Goal: Complete application form: Complete application form

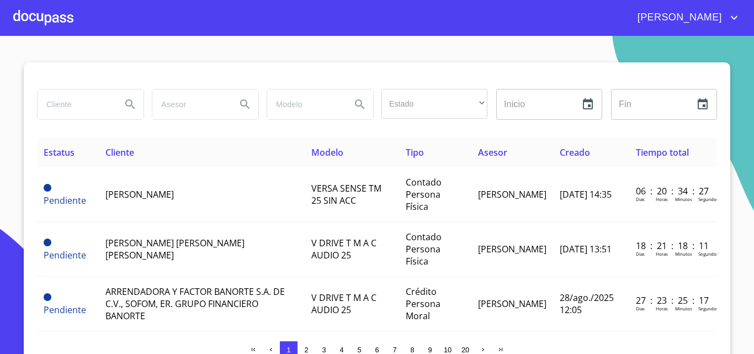
click at [57, 27] on div at bounding box center [43, 17] width 60 height 35
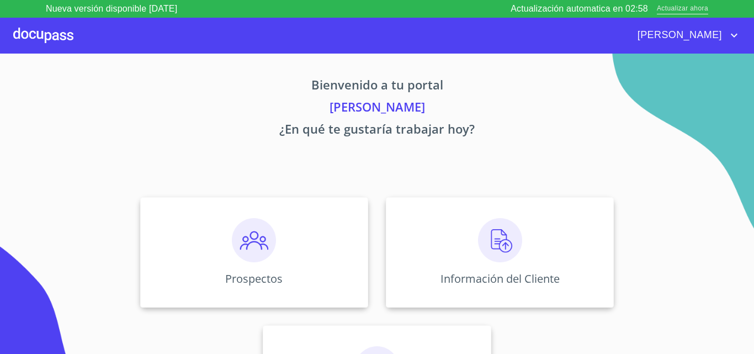
click at [688, 8] on span "Actualizar ahora" at bounding box center [682, 9] width 51 height 12
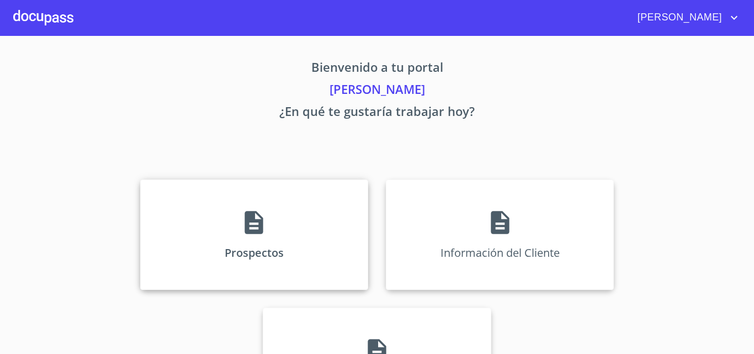
click at [268, 218] on div "Prospectos" at bounding box center [254, 234] width 228 height 110
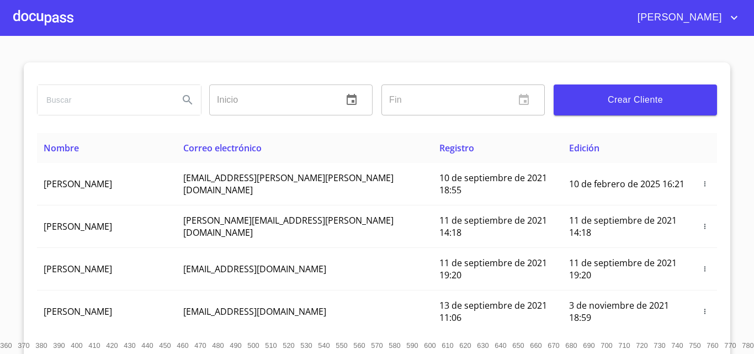
click at [634, 104] on span "Crear Cliente" at bounding box center [636, 99] width 146 height 15
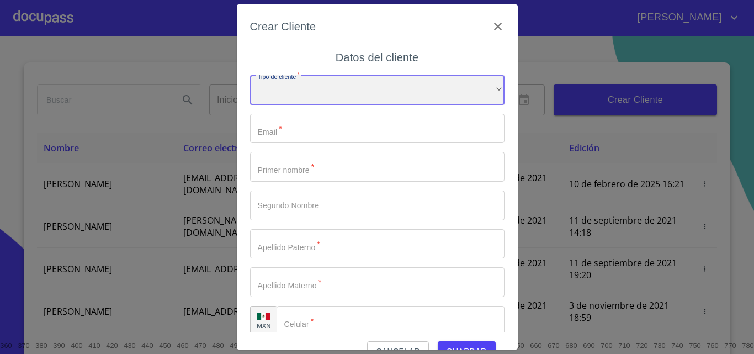
click at [305, 84] on div "​" at bounding box center [377, 90] width 255 height 30
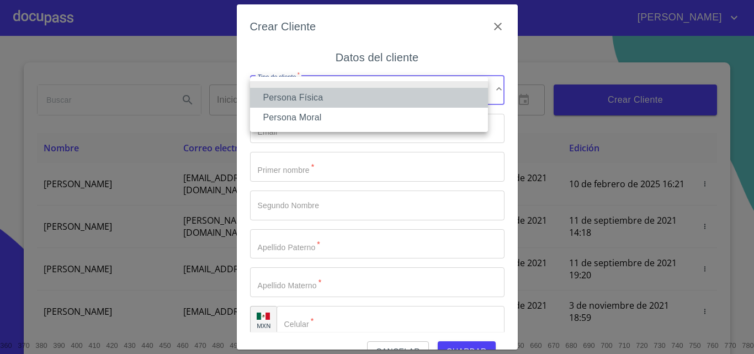
click at [300, 91] on li "Persona Física" at bounding box center [369, 98] width 238 height 20
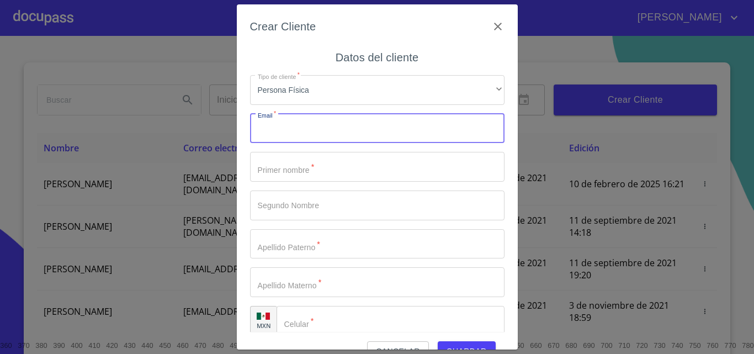
click at [285, 124] on input "Tipo de cliente   *" at bounding box center [377, 129] width 255 height 30
type input "[EMAIL_ADDRESS][DOMAIN_NAME]"
click at [286, 172] on input "Tipo de cliente   *" at bounding box center [377, 167] width 255 height 30
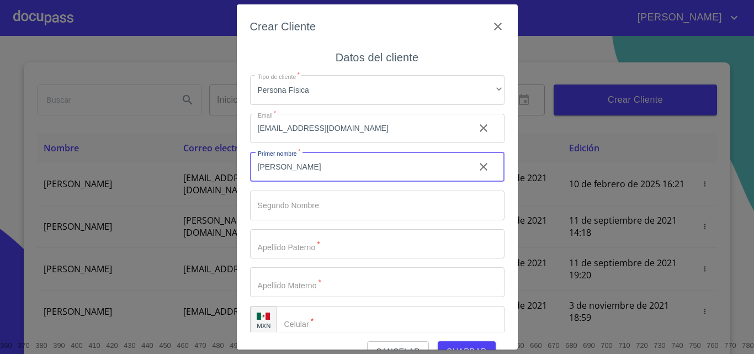
type input "[PERSON_NAME]"
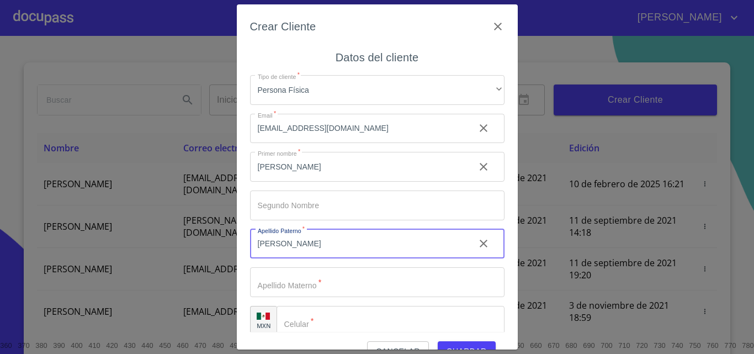
type input "[PERSON_NAME]"
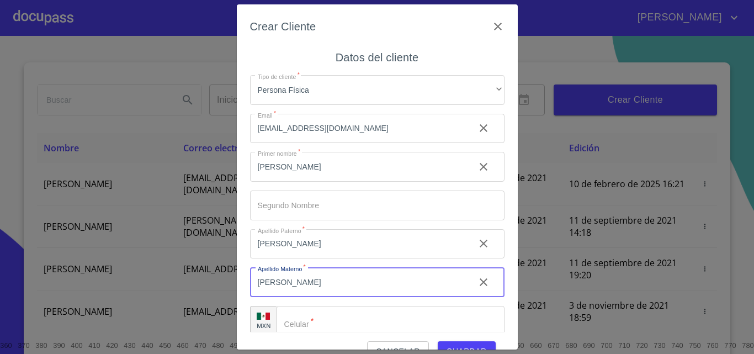
type input "[PERSON_NAME]"
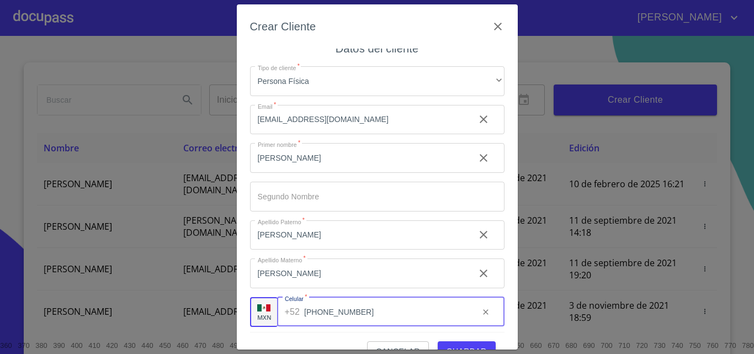
scroll to position [13, 0]
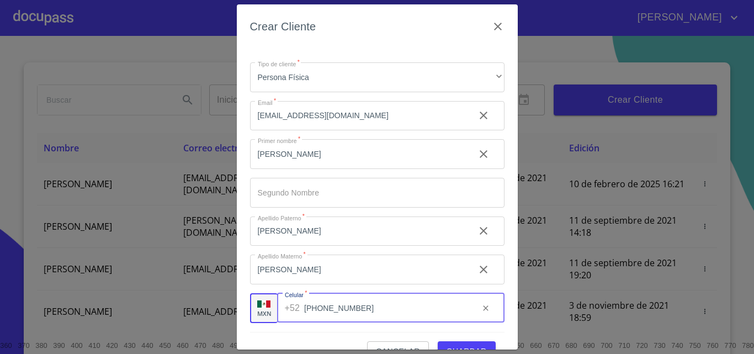
type input "[PHONE_NUMBER]"
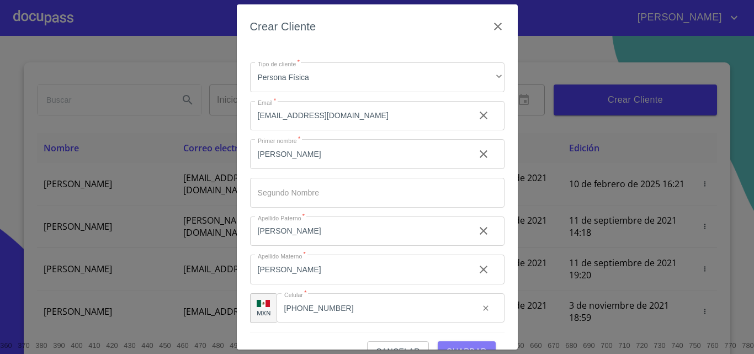
click at [473, 348] on span "Guardar" at bounding box center [467, 352] width 40 height 14
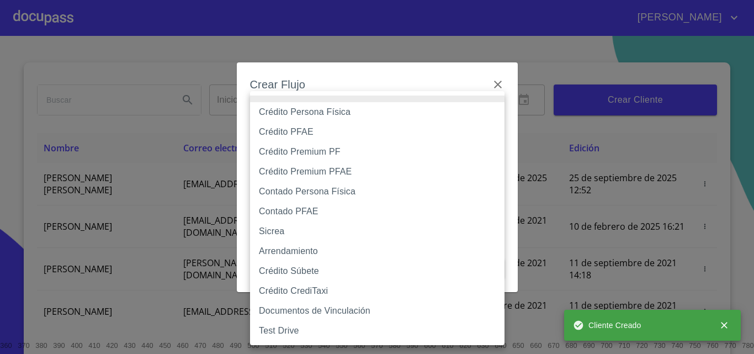
click at [367, 125] on body "[PERSON_NAME] ​ Fin ​ Crear Cliente Nombre Correo electrónico Registro Edición …" at bounding box center [377, 177] width 754 height 354
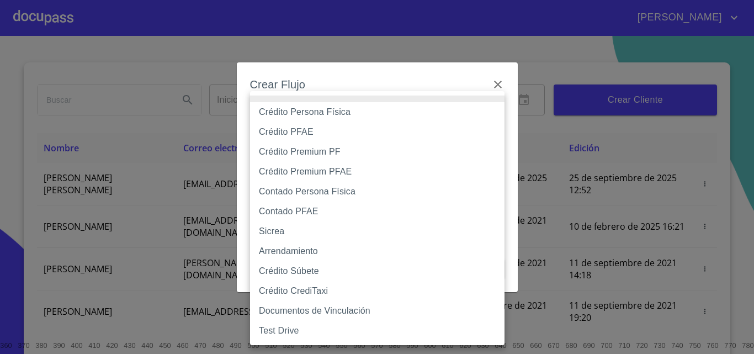
click at [285, 191] on li "Contado Persona Física" at bounding box center [377, 192] width 255 height 20
type input "60bf975b0d9865ccc2471536"
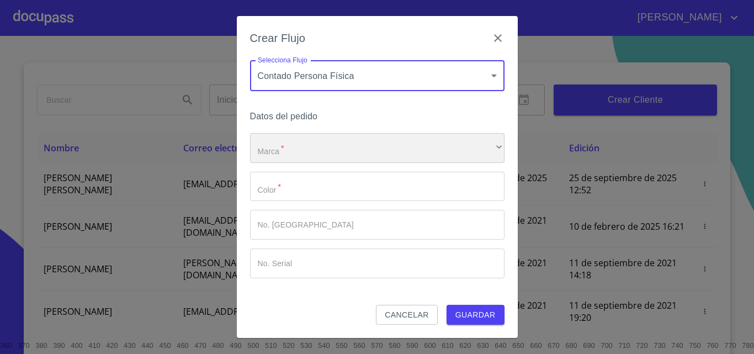
click at [281, 142] on div "​" at bounding box center [377, 148] width 255 height 30
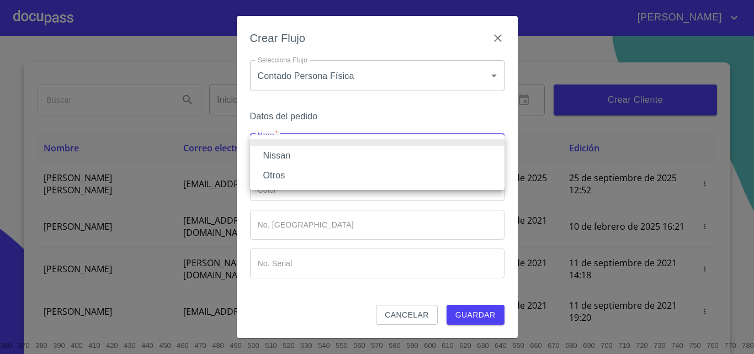
click at [280, 156] on li "Nissan" at bounding box center [377, 156] width 255 height 20
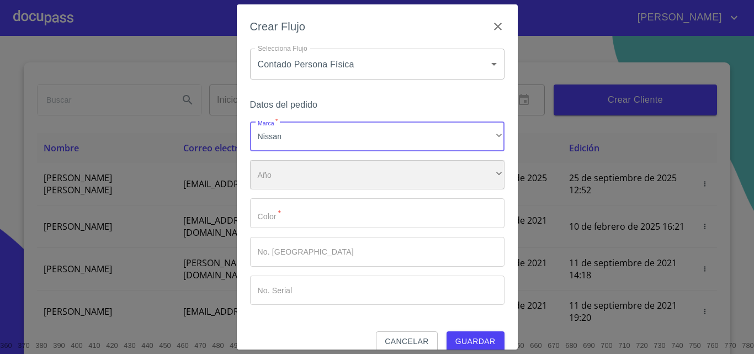
click at [288, 177] on div "​" at bounding box center [377, 175] width 255 height 30
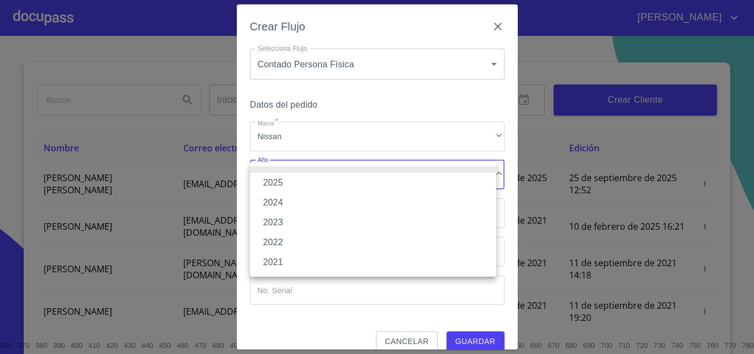
click at [288, 185] on li "2025" at bounding box center [373, 183] width 246 height 20
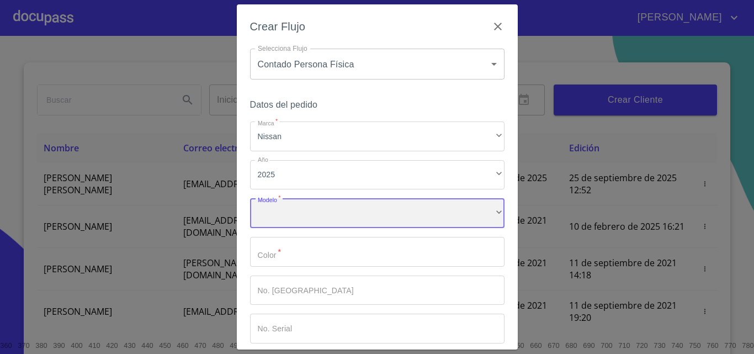
click at [293, 205] on div "​" at bounding box center [377, 213] width 255 height 30
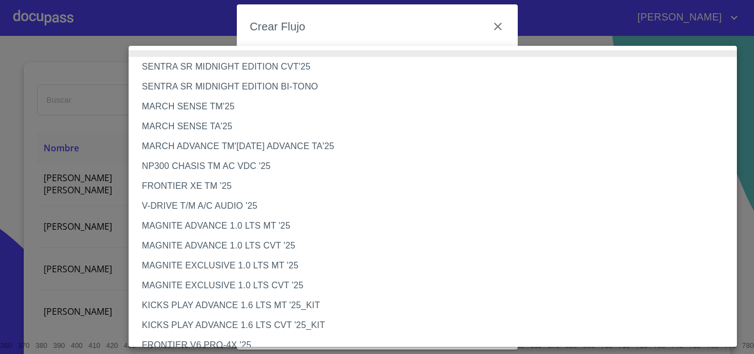
click at [225, 168] on li "NP300 CHASIS TM AC VDC '25" at bounding box center [437, 166] width 617 height 20
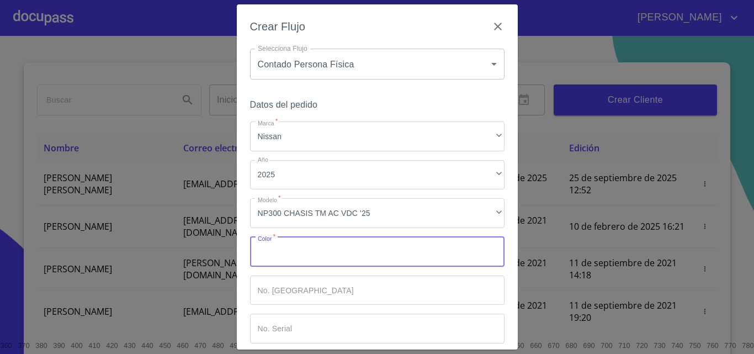
click at [287, 256] on input "Marca   *" at bounding box center [377, 252] width 255 height 30
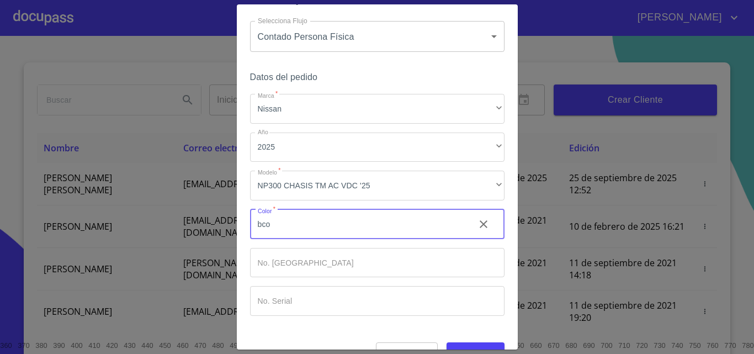
scroll to position [54, 0]
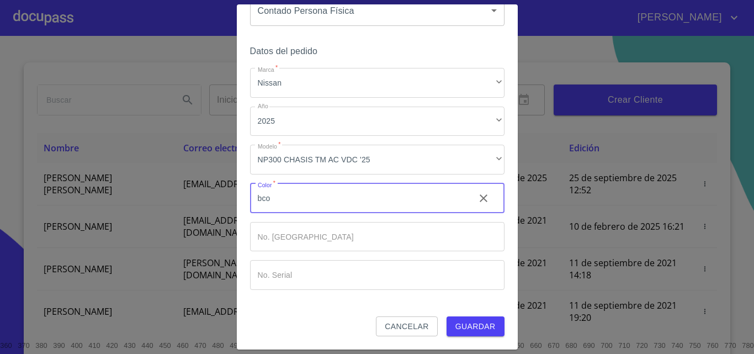
type input "bco"
click at [455, 320] on span "Guardar" at bounding box center [475, 327] width 40 height 14
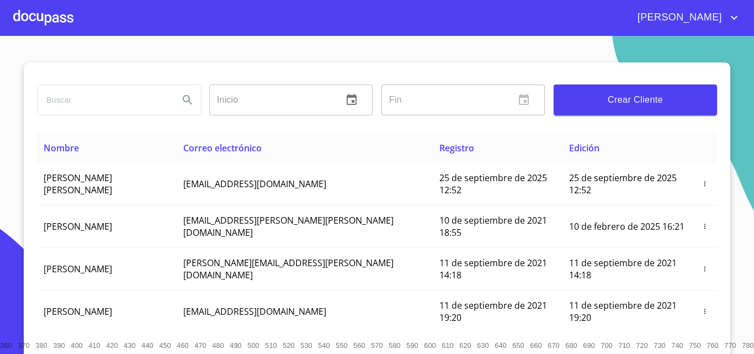
click at [40, 7] on div at bounding box center [43, 17] width 60 height 35
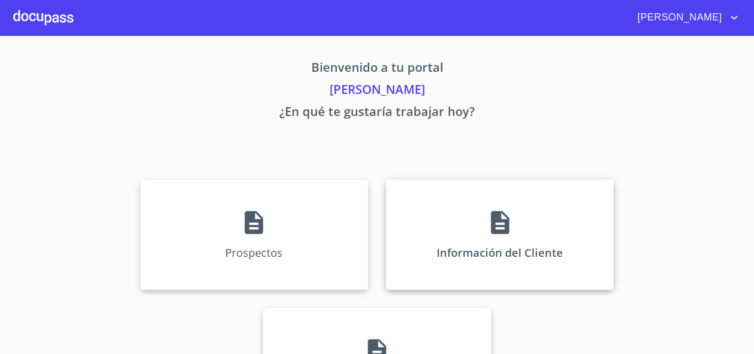
click at [446, 230] on div "Información del Cliente" at bounding box center [500, 234] width 228 height 110
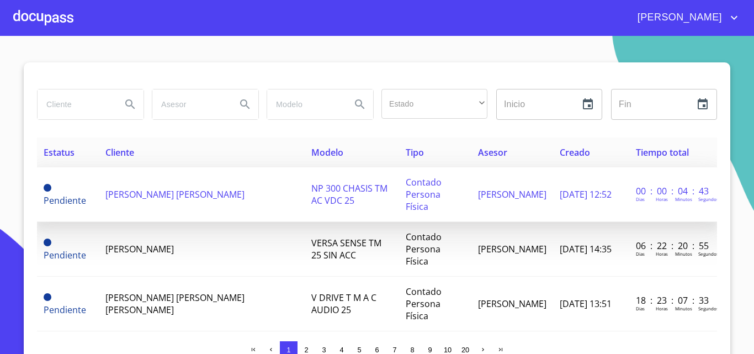
click at [140, 169] on td "[PERSON_NAME] [PERSON_NAME]" at bounding box center [202, 194] width 206 height 55
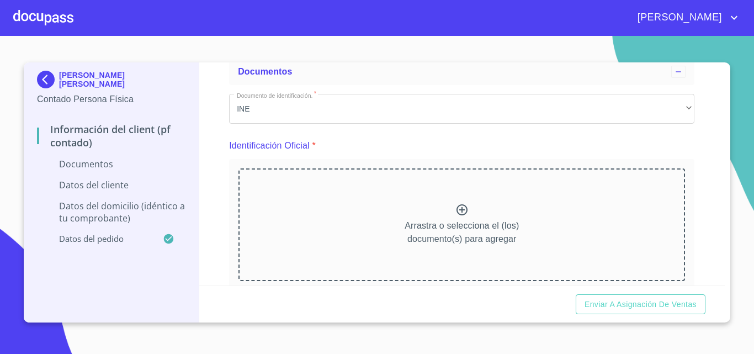
scroll to position [110, 0]
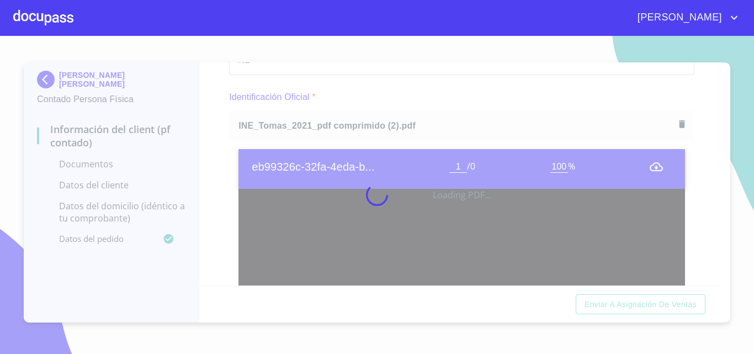
click at [222, 186] on div at bounding box center [377, 195] width 754 height 318
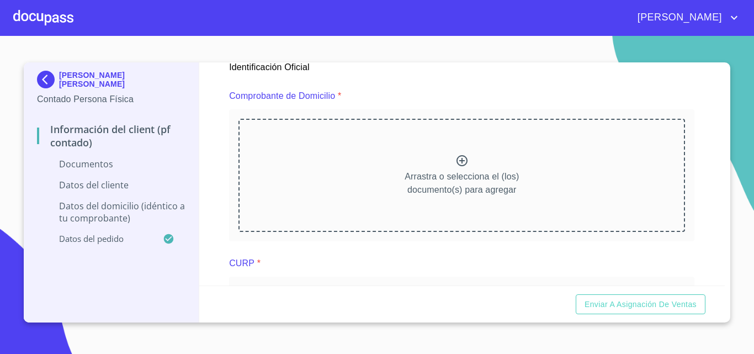
scroll to position [607, 0]
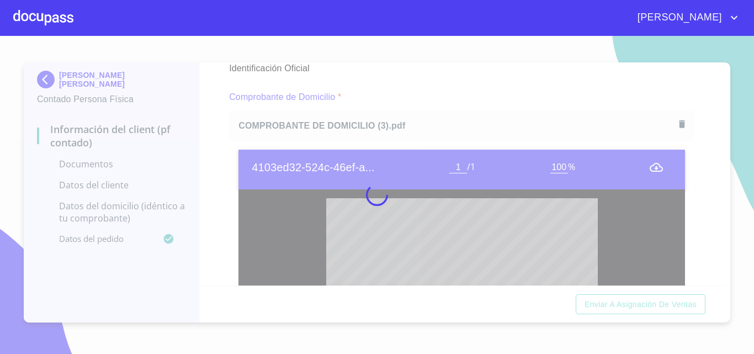
click at [213, 169] on div at bounding box center [377, 195] width 754 height 318
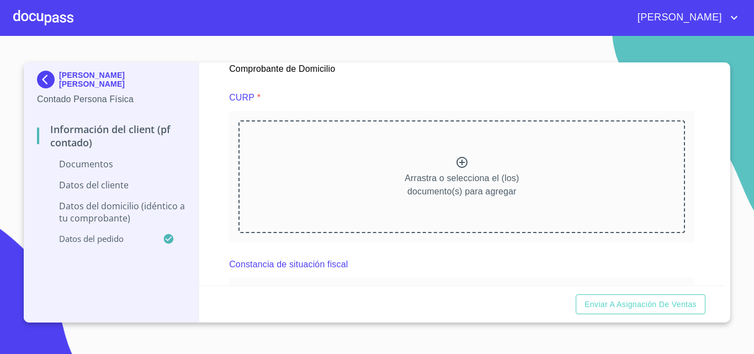
scroll to position [1215, 0]
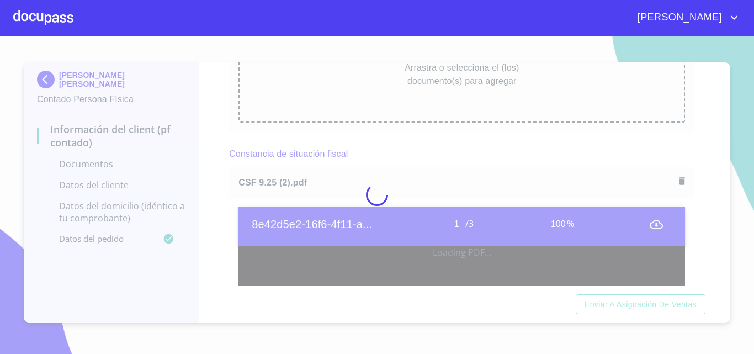
click at [207, 189] on div at bounding box center [377, 195] width 754 height 318
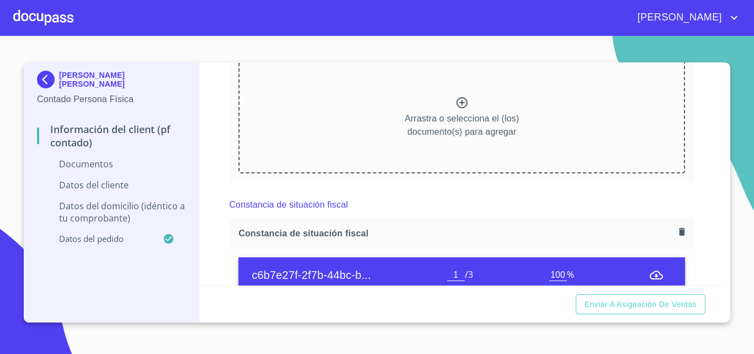
scroll to position [1104, 0]
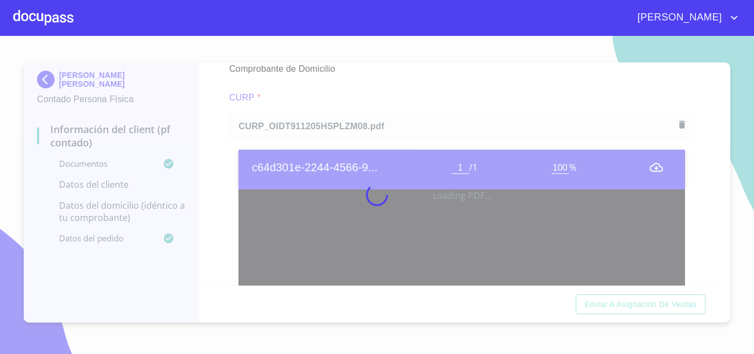
click at [215, 162] on div at bounding box center [377, 195] width 754 height 318
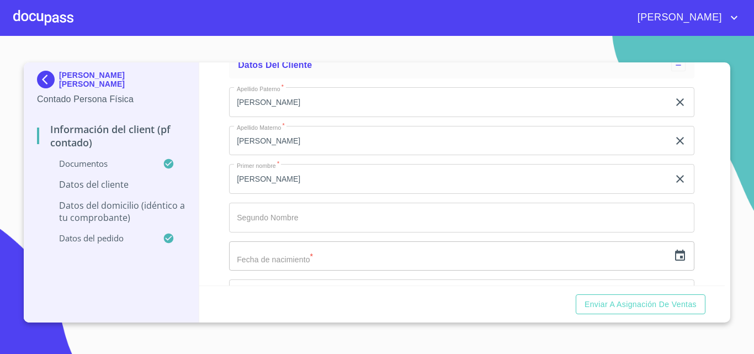
scroll to position [2208, 0]
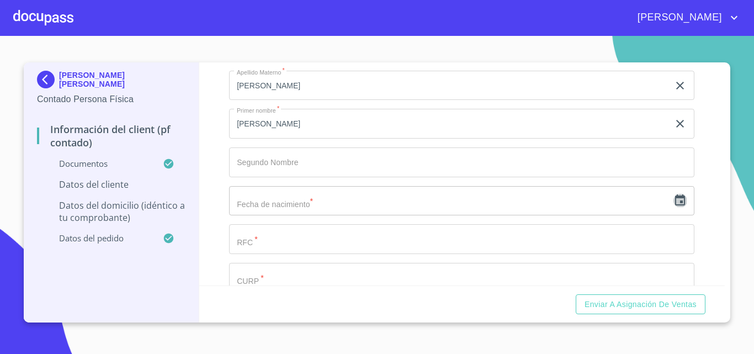
click at [674, 207] on icon "button" at bounding box center [680, 200] width 13 height 13
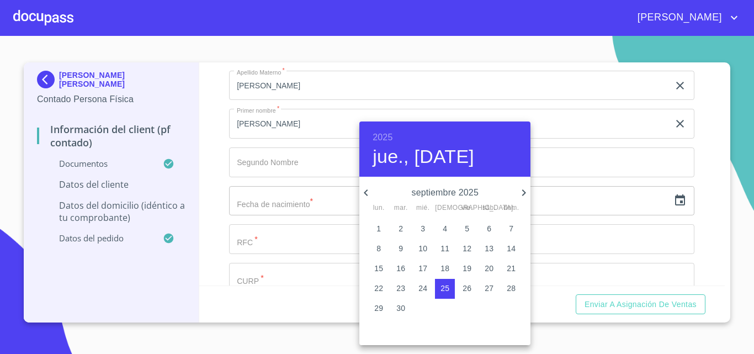
click at [427, 231] on span "3" at bounding box center [423, 228] width 20 height 11
type input "3 de sep. de 2025"
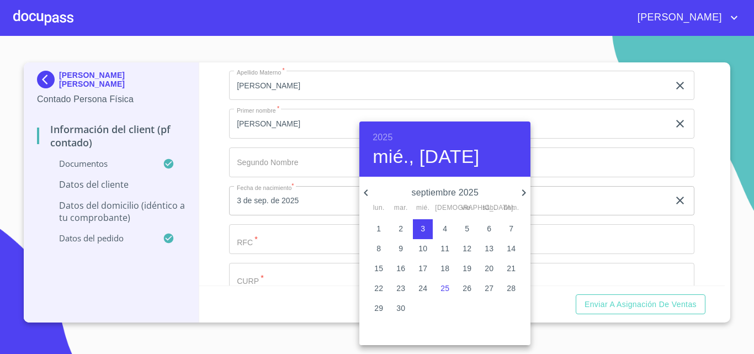
click at [213, 226] on div at bounding box center [377, 177] width 754 height 354
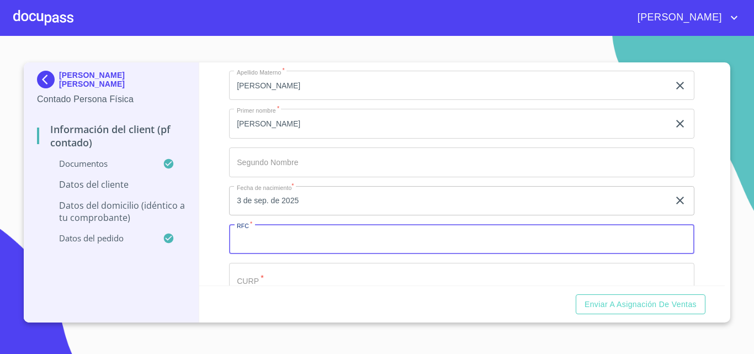
drag, startPoint x: 243, startPoint y: 263, endPoint x: 207, endPoint y: 246, distance: 39.8
click at [243, 254] on input "Documento de identificación.   *" at bounding box center [461, 239] width 465 height 30
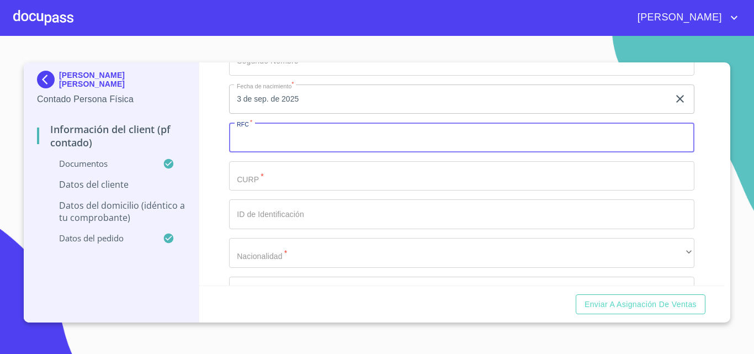
scroll to position [2319, 0]
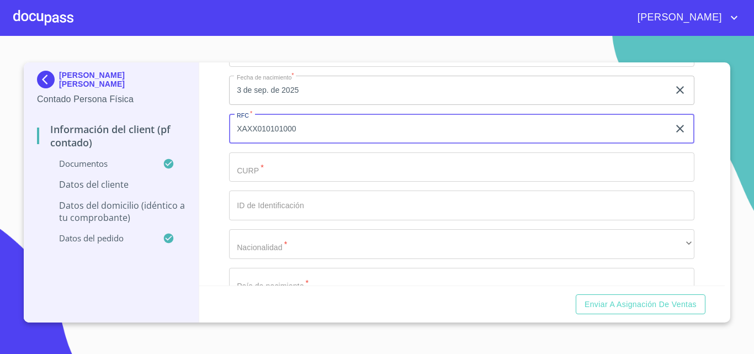
type input "XAXX010101000"
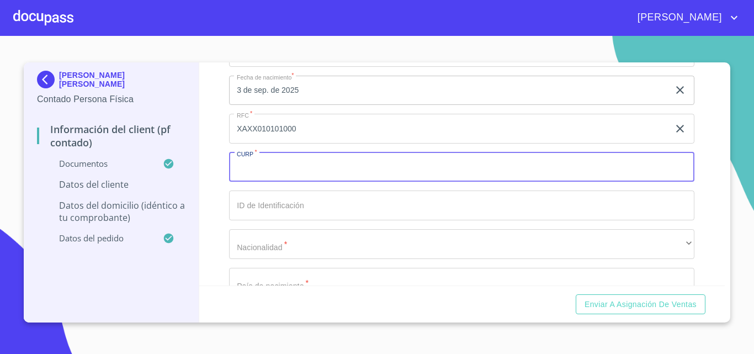
paste input "OIDT911205HSPLZM08"
type input "OIDT911205HSPLZM08"
click at [302, 219] on input "Documento de identificación.   *" at bounding box center [461, 205] width 465 height 30
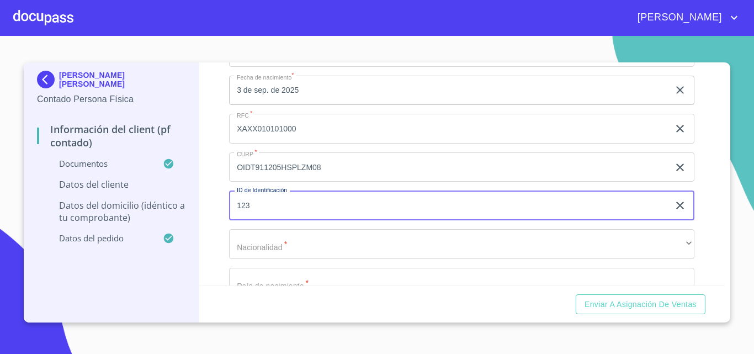
type input "123"
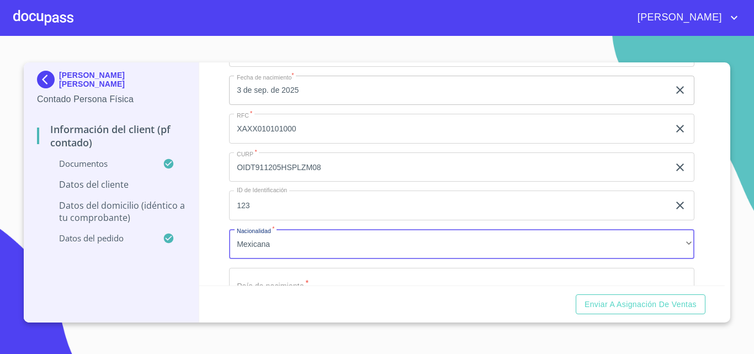
scroll to position [2344, 0]
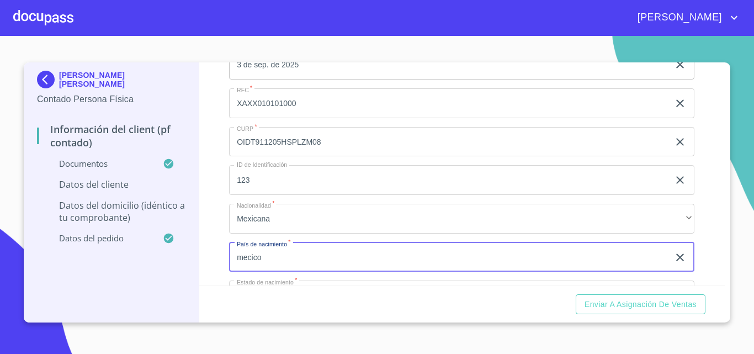
type input "mecico"
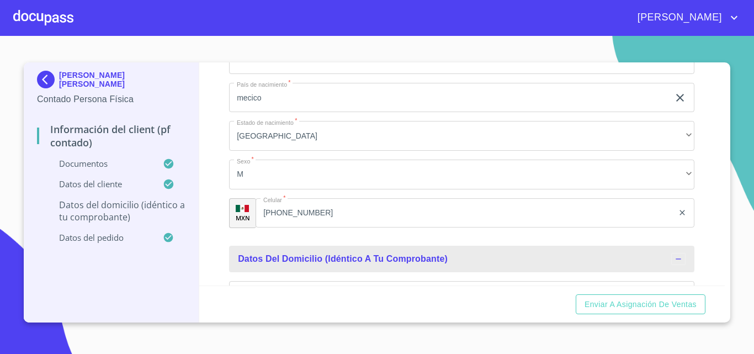
scroll to position [2639, 0]
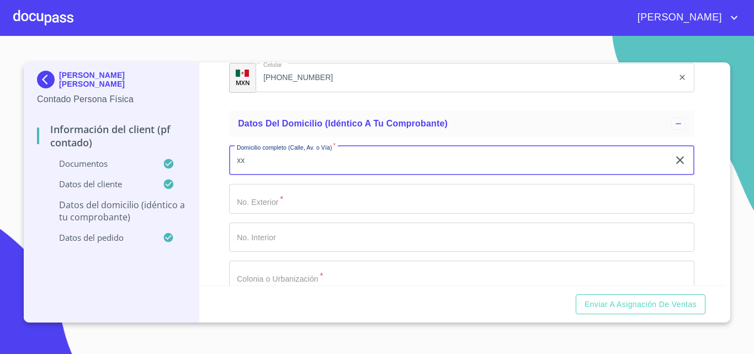
type input "xx"
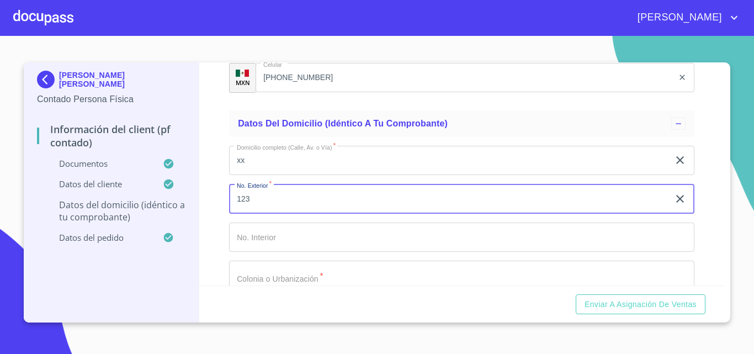
type input "123"
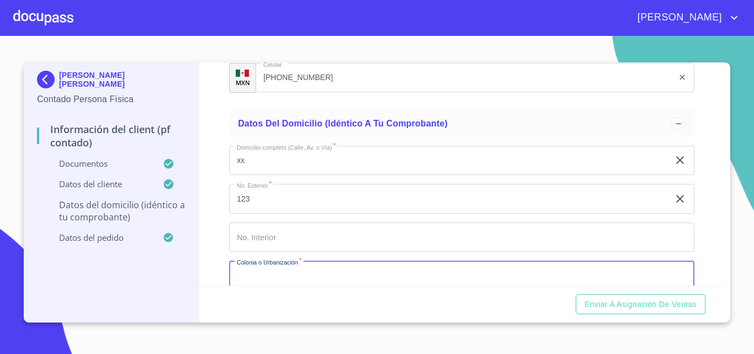
scroll to position [2658, 0]
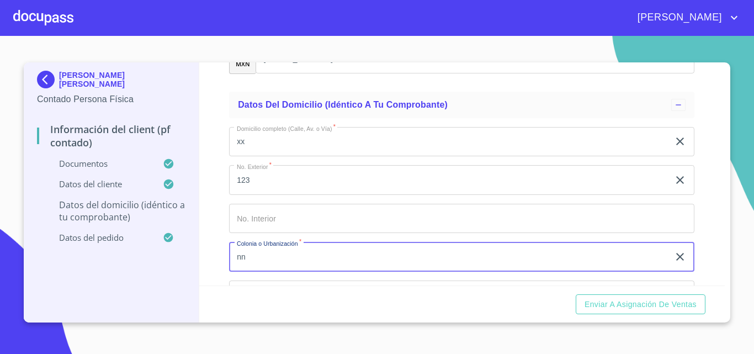
type input "nn"
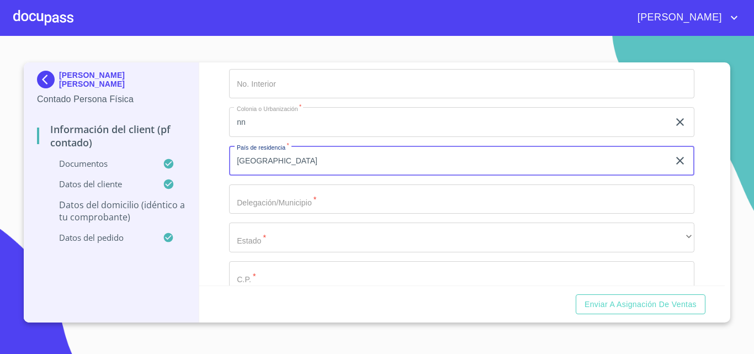
type input "[GEOGRAPHIC_DATA]"
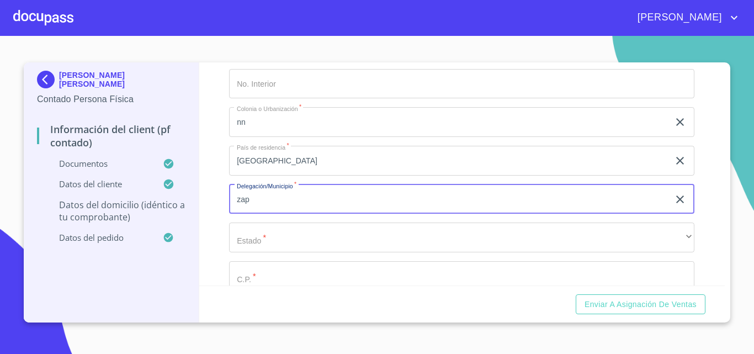
type input "zap"
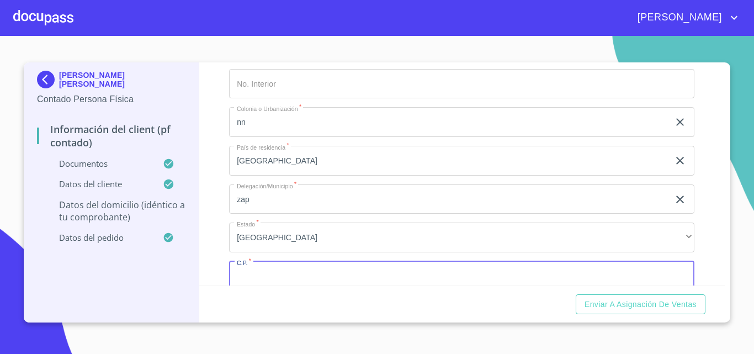
scroll to position [2811, 0]
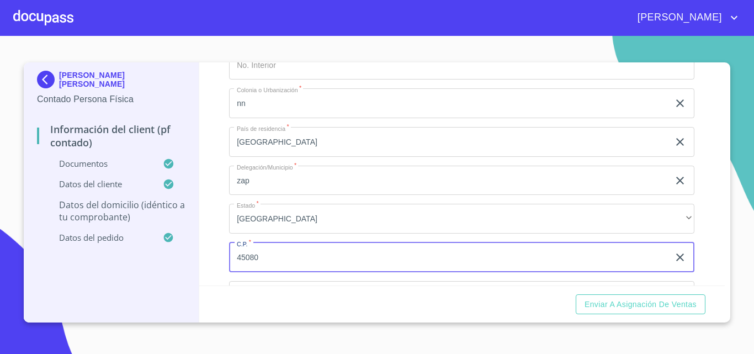
type input "45080"
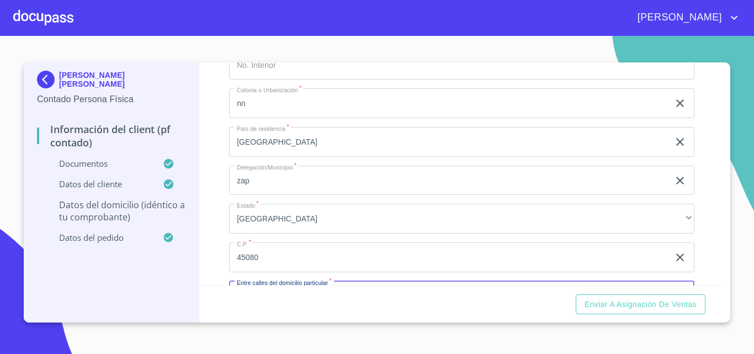
scroll to position [2947, 0]
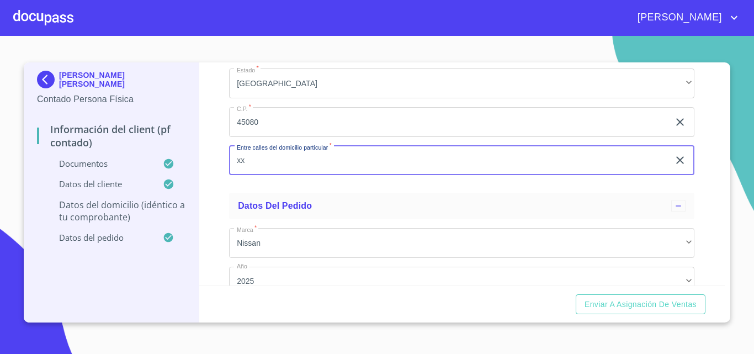
type input "xx"
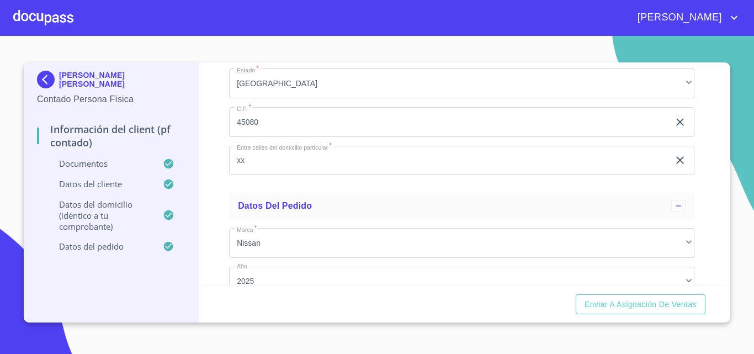
click at [235, 205] on ul "Datos del pedido Marca   * Nissan ​ Año 2025 ​ Color   * bco ​ No. Pedido ​ No.…" at bounding box center [461, 306] width 465 height 236
click at [636, 312] on button "Enviar a Asignación de Ventas" at bounding box center [641, 304] width 130 height 20
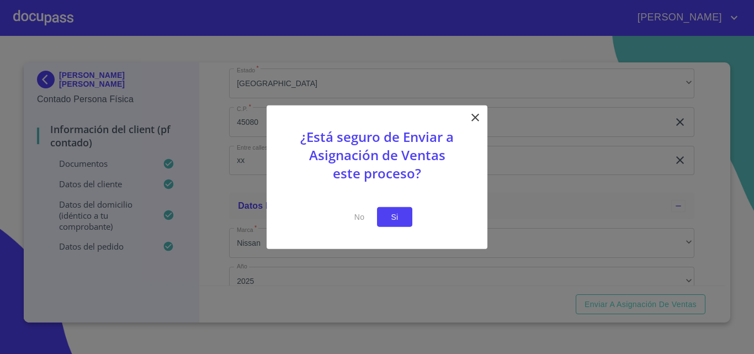
click at [398, 221] on span "Si" at bounding box center [395, 217] width 18 height 14
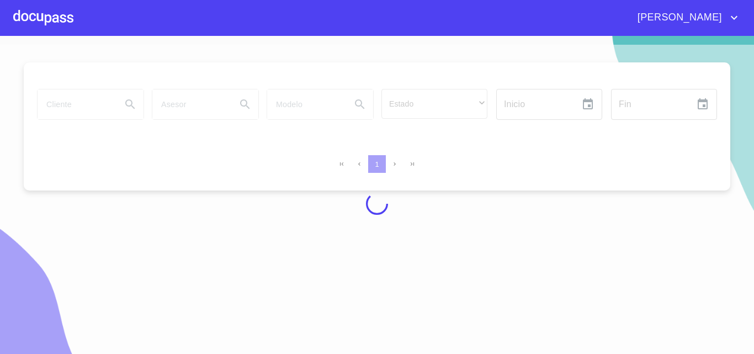
click at [52, 19] on div at bounding box center [43, 17] width 60 height 35
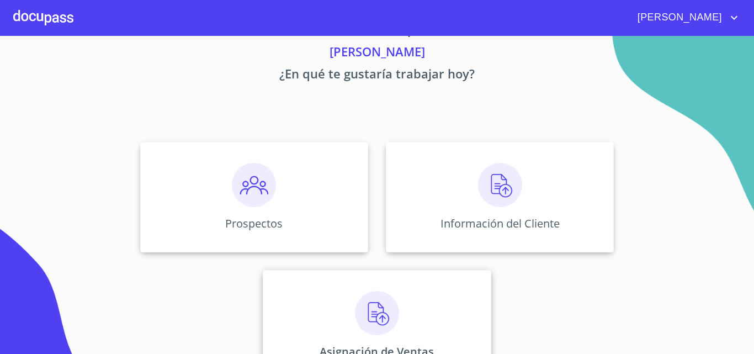
scroll to position [73, 0]
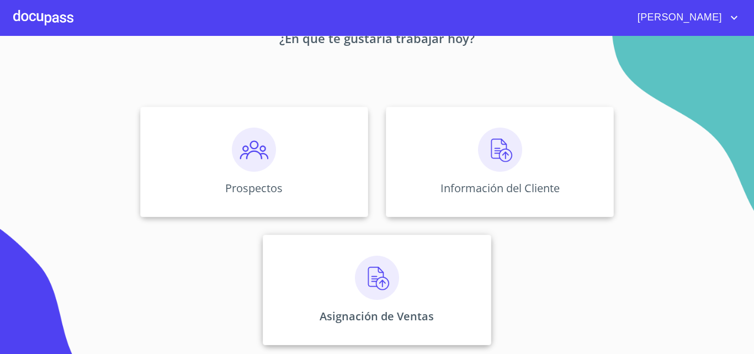
click at [402, 239] on div "Asignación de Ventas" at bounding box center [377, 290] width 228 height 110
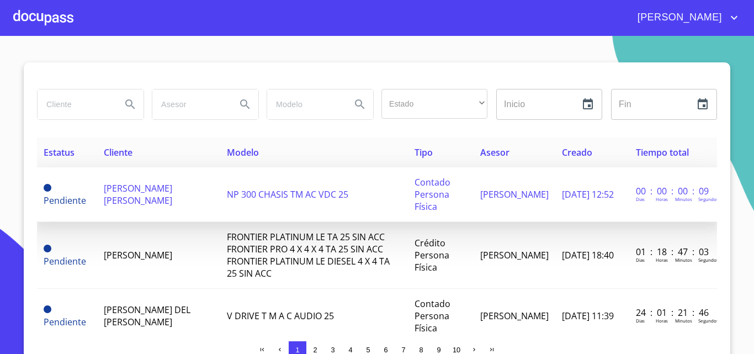
click at [117, 190] on span "[PERSON_NAME] [PERSON_NAME]" at bounding box center [138, 194] width 68 height 24
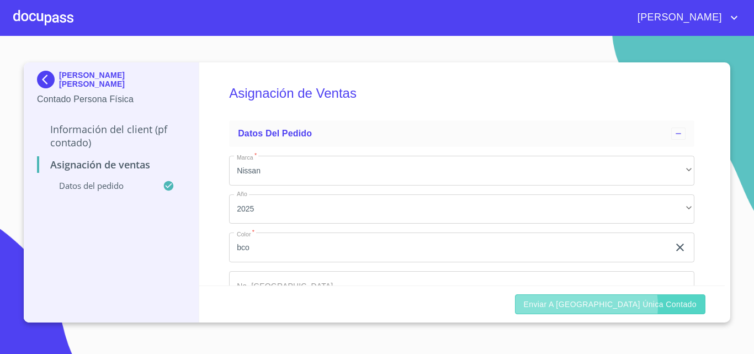
click at [624, 305] on span "Enviar a [GEOGRAPHIC_DATA] única contado" at bounding box center [610, 305] width 173 height 14
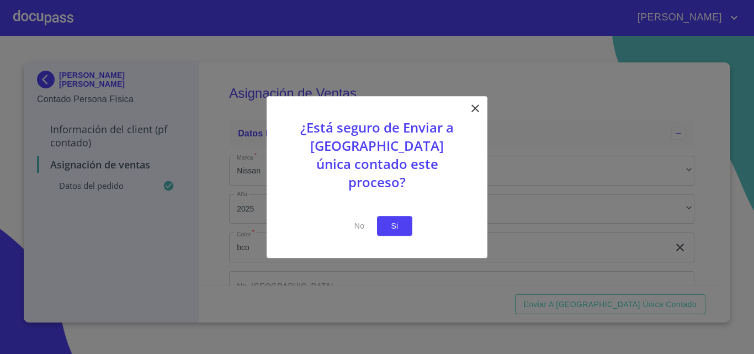
click at [398, 219] on span "Si" at bounding box center [395, 226] width 18 height 14
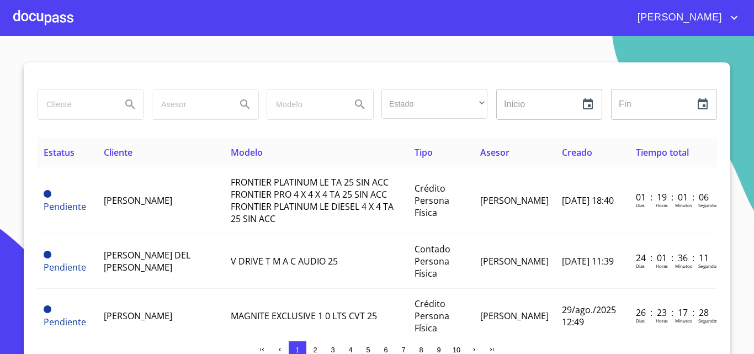
click at [53, 14] on div at bounding box center [43, 17] width 60 height 35
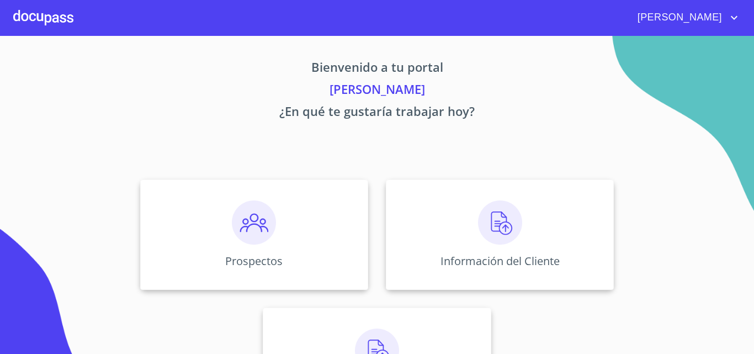
click at [62, 24] on div at bounding box center [43, 17] width 60 height 35
